Goal: Task Accomplishment & Management: Manage account settings

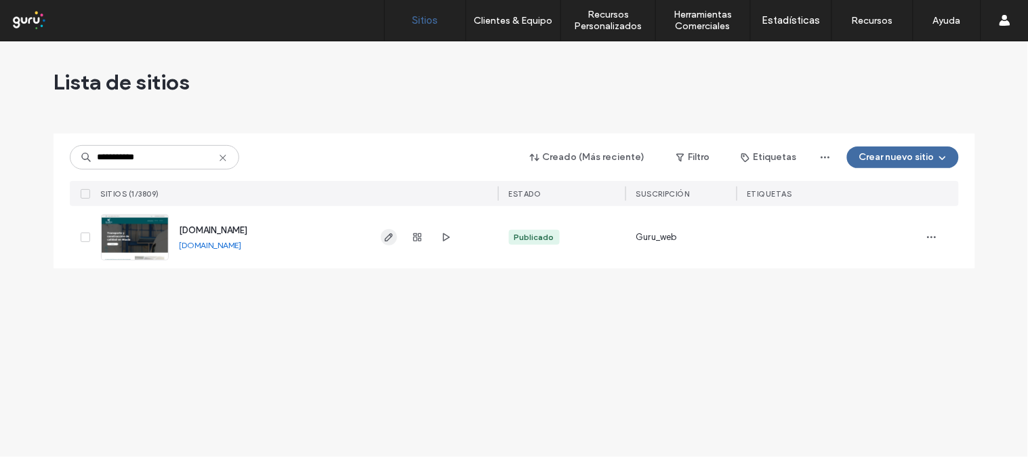
type input "**********"
click at [385, 241] on icon "button" at bounding box center [389, 237] width 11 height 11
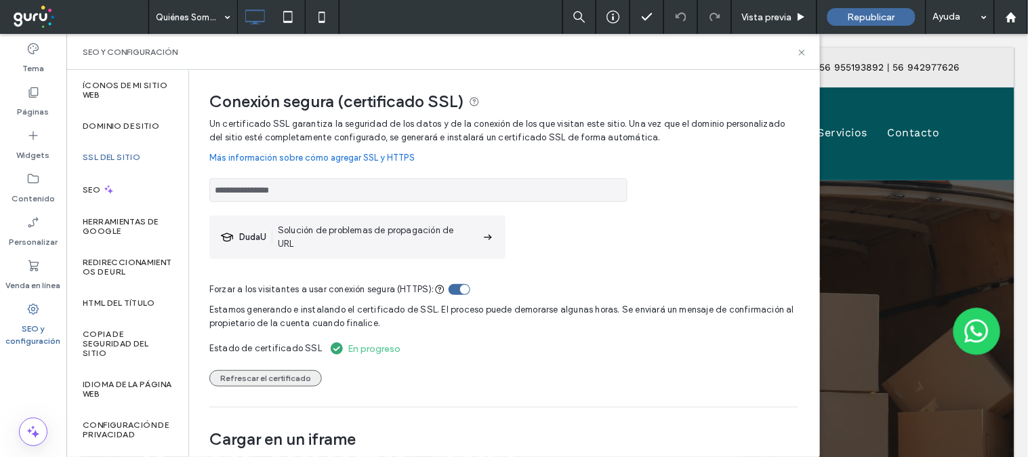
click at [283, 380] on button "Refrescar el certificado" at bounding box center [265, 378] width 113 height 16
